Goal: Browse casually

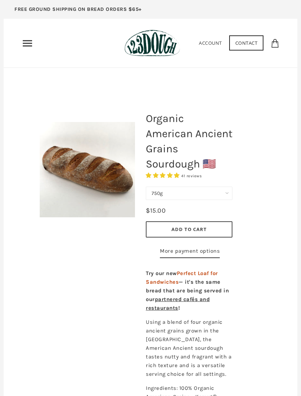
click at [31, 43] on use "Primary" at bounding box center [27, 43] width 9 height 6
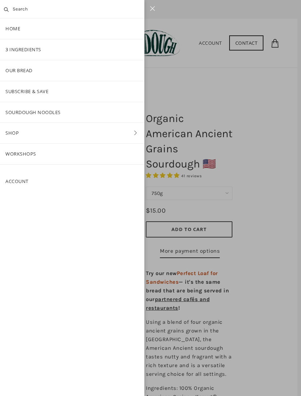
click at [137, 128] on link "Shop" at bounding box center [72, 133] width 144 height 21
click at [81, 89] on link "Bread" at bounding box center [72, 91] width 144 height 21
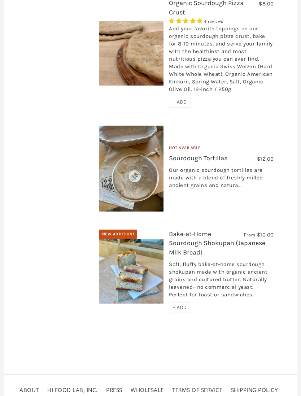
scroll to position [1052, 0]
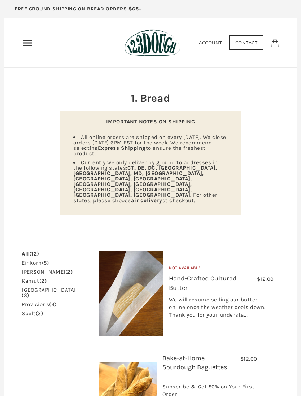
scroll to position [0, 0]
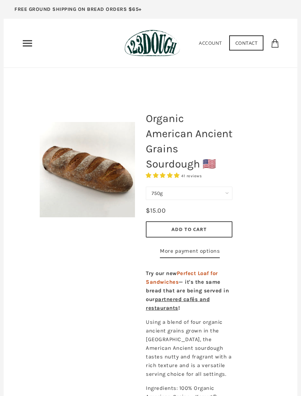
click at [28, 43] on use "Primary" at bounding box center [27, 43] width 9 height 6
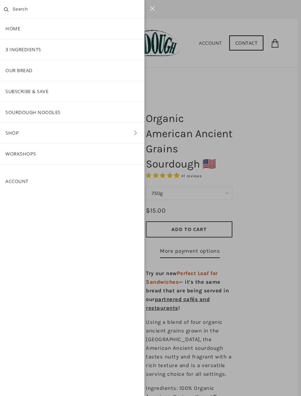
click at [103, 51] on link "3 Ingredients" at bounding box center [72, 49] width 144 height 21
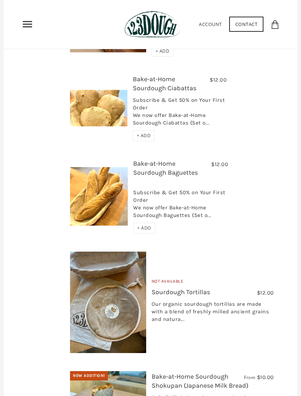
scroll to position [2321, 0]
